Goal: Navigation & Orientation: Find specific page/section

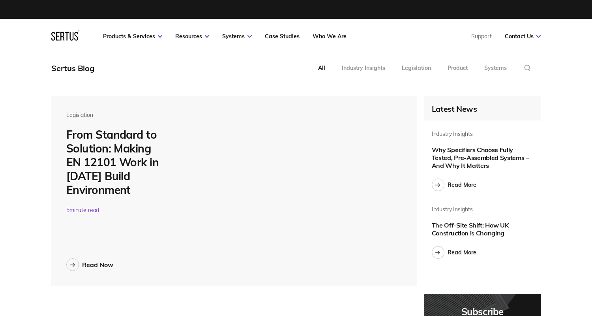
scroll to position [2943, 490]
